Goal: Task Accomplishment & Management: Use online tool/utility

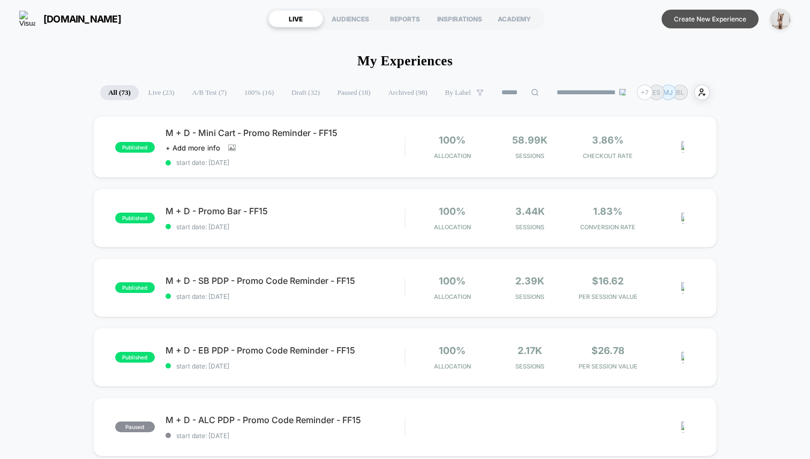
click at [670, 26] on button "Create New Experience" at bounding box center [710, 19] width 97 height 19
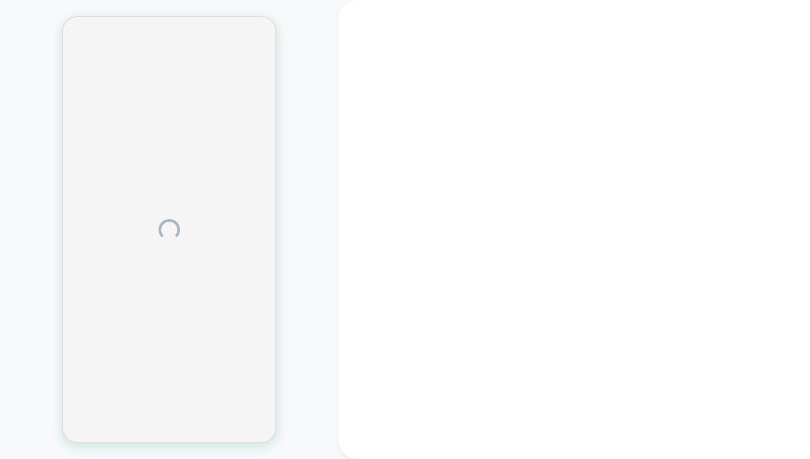
click at [311, 175] on div at bounding box center [169, 230] width 339 height 438
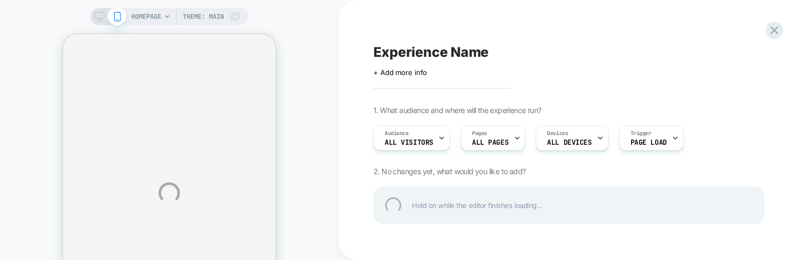
click at [303, 180] on div "HOMEPAGE Theme: MAIN Experience Name Click to edit experience details + Add mor…" at bounding box center [405, 193] width 810 height 386
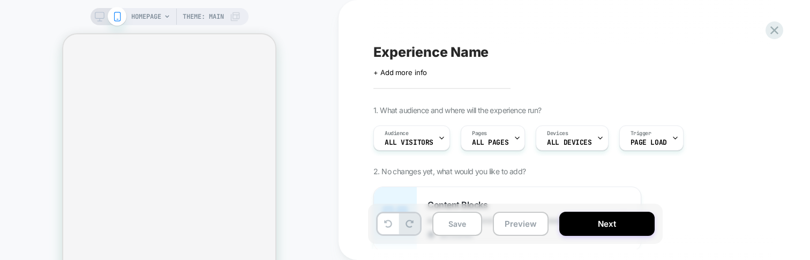
click at [349, 118] on div "Experience Name Click to edit experience details + Add more info 1. What audien…" at bounding box center [574, 130] width 471 height 260
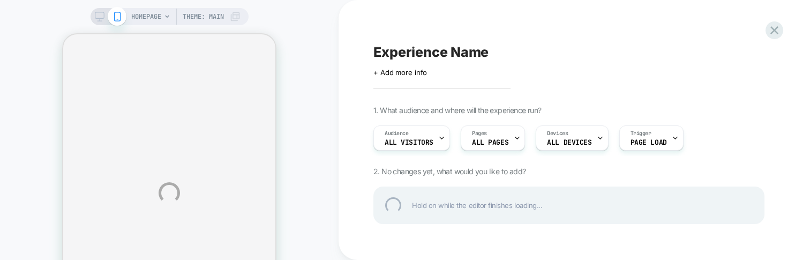
click at [355, 168] on div "HOMEPAGE Theme: MAIN Experience Name Click to edit experience details + Add mor…" at bounding box center [405, 193] width 810 height 386
click at [34, 196] on div "HOMEPAGE Theme: MAIN Experience Name Click to edit experience details + Add mor…" at bounding box center [405, 193] width 810 height 386
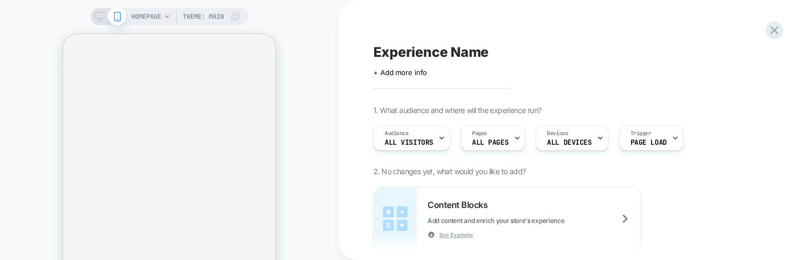
click at [304, 121] on div "HOMEPAGE Theme: MAIN" at bounding box center [169, 193] width 339 height 364
click at [350, 54] on div "Experience Name Click to edit experience details + Add more info 1. What audien…" at bounding box center [574, 130] width 471 height 260
